Goal: Complete application form

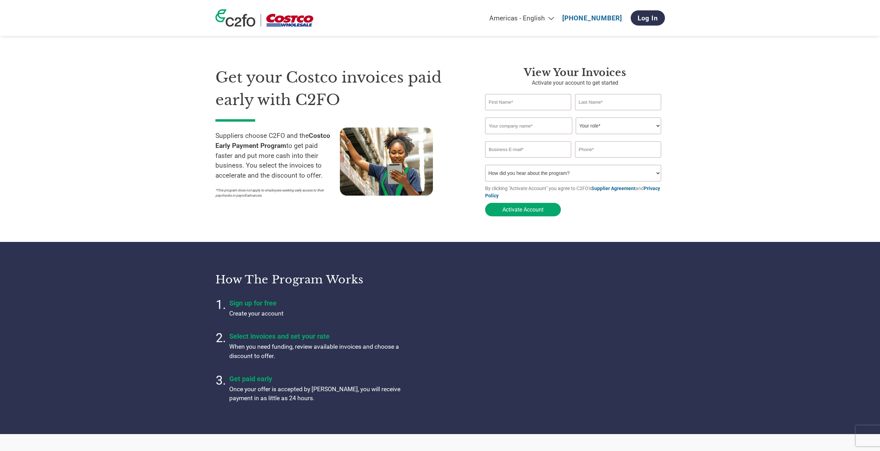
click at [512, 103] on input "text" at bounding box center [528, 102] width 86 height 16
type input "[PERSON_NAME]"
type input "V Rum"
type input "07809565529"
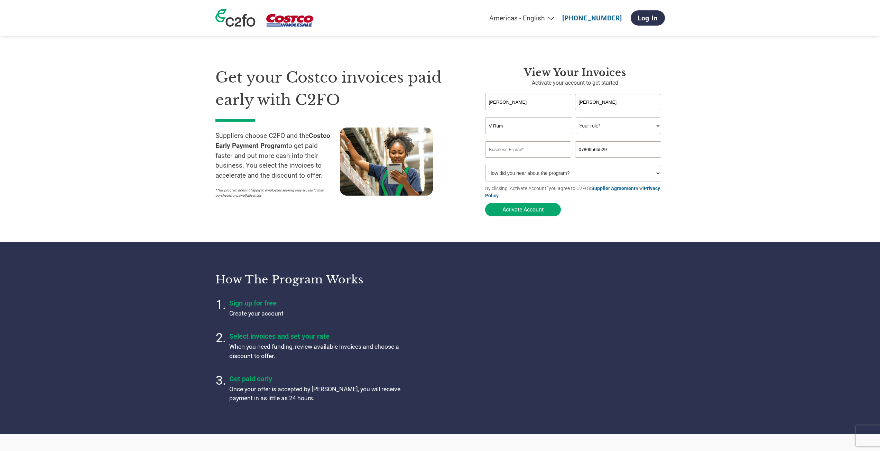
click at [611, 124] on select "Your role* CFO Controller Credit Manager Finance Director Treasurer CEO Preside…" at bounding box center [618, 126] width 85 height 17
select select "OFFICE_MANAGER"
click at [576, 118] on select "Your role* CFO Controller Credit Manager Finance Director Treasurer CEO Preside…" at bounding box center [618, 126] width 85 height 17
click at [509, 153] on input "email" at bounding box center [528, 149] width 86 height 16
type input "[EMAIL_ADDRESS][DOMAIN_NAME]"
